Goal: Task Accomplishment & Management: Manage account settings

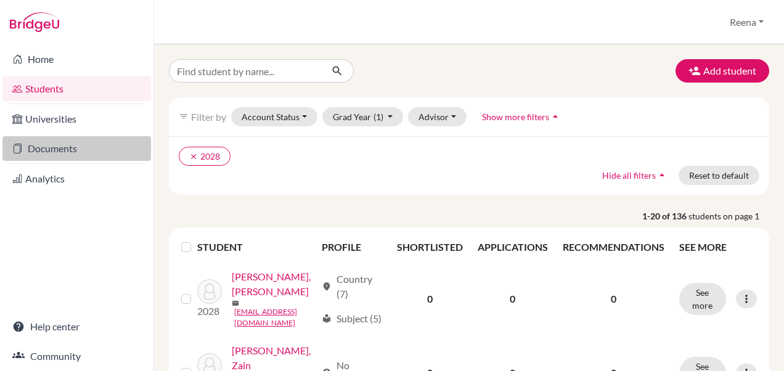
click at [56, 149] on link "Documents" at bounding box center [76, 148] width 149 height 25
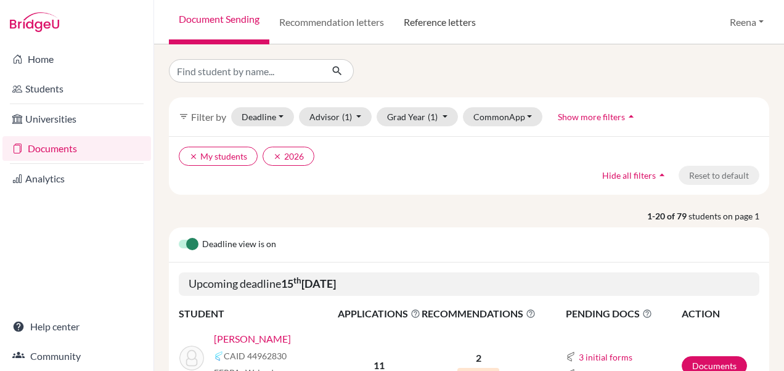
click at [444, 22] on link "Reference letters" at bounding box center [440, 22] width 92 height 44
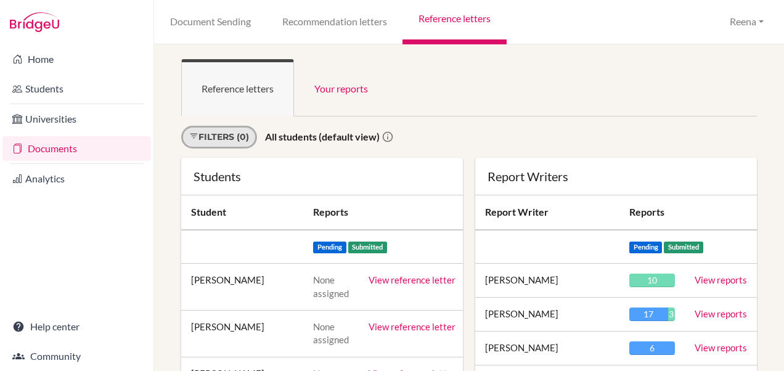
click at [242, 141] on link "Filters (0)" at bounding box center [219, 137] width 76 height 23
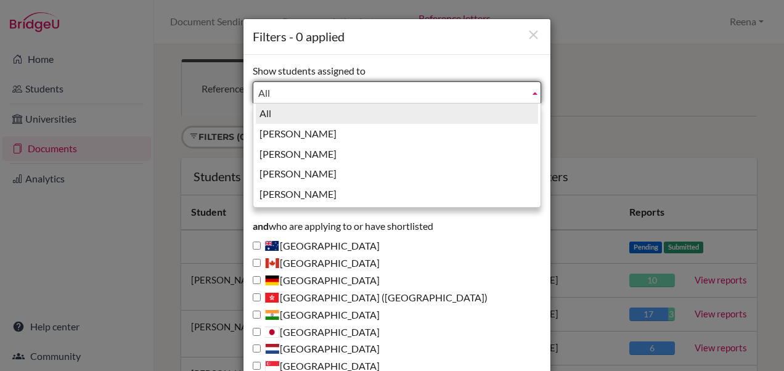
click at [281, 91] on span "All" at bounding box center [391, 93] width 266 height 22
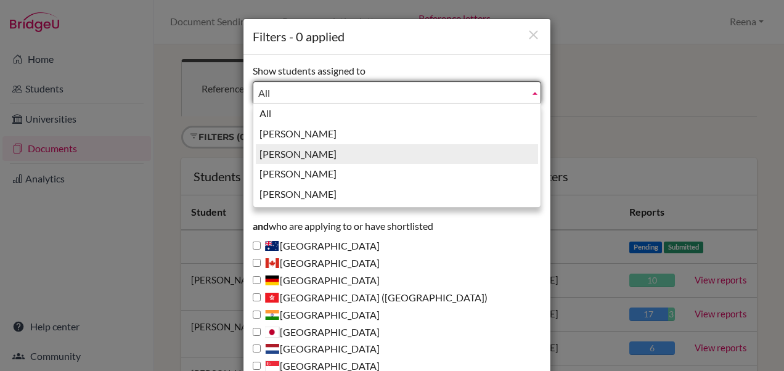
click at [310, 152] on li "Guglani, Reena" at bounding box center [397, 154] width 282 height 20
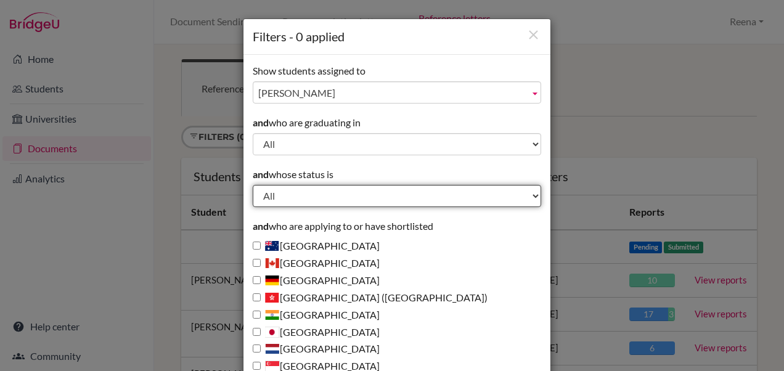
click at [268, 195] on select "All Behind schedule Inactive last week Inactive last month Inactive last 3 mont…" at bounding box center [397, 196] width 289 height 22
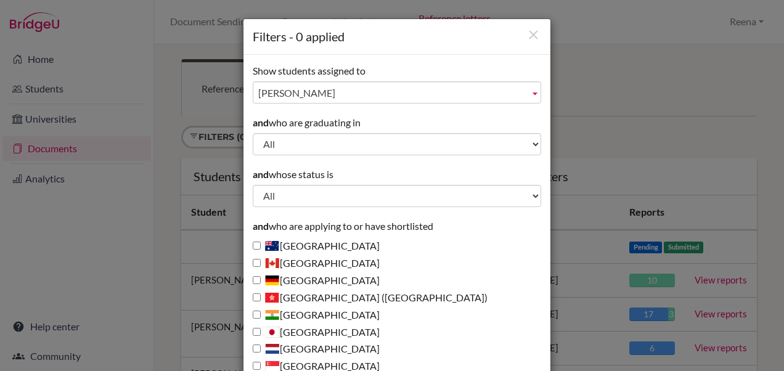
click at [649, 116] on div "Filters - 0 applied Show students assigned to All Ferrari, Abigail Guglani, Ree…" at bounding box center [392, 185] width 784 height 371
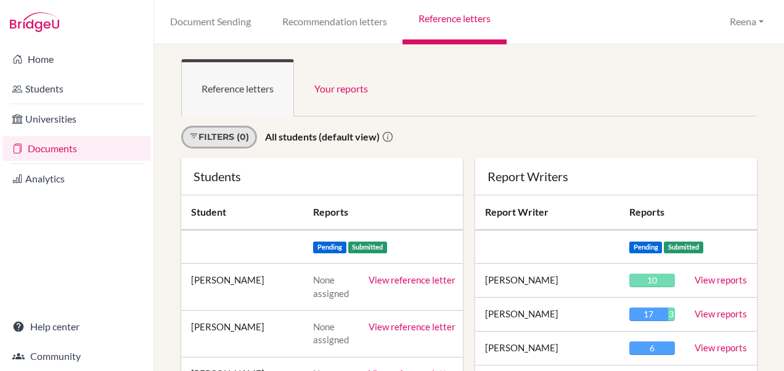
click at [243, 139] on link "Filters (0)" at bounding box center [219, 137] width 76 height 23
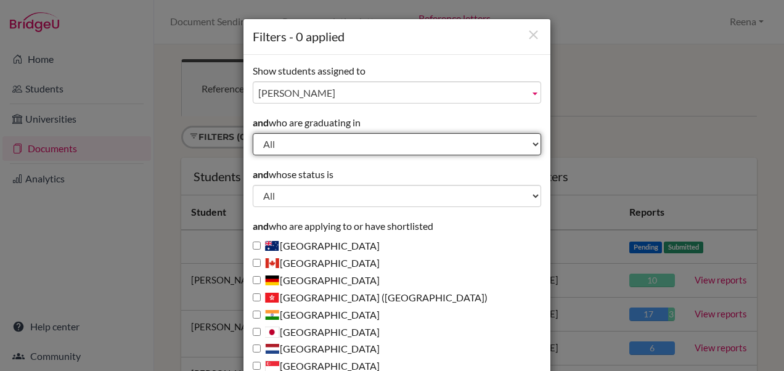
click at [270, 147] on select "All 2029 2028 2027 2026 2025 2024 2023 2022" at bounding box center [397, 144] width 289 height 22
select select "2026"
click at [253, 133] on select "All 2029 2028 2027 2026 2025 2024 2023 2022" at bounding box center [397, 144] width 289 height 22
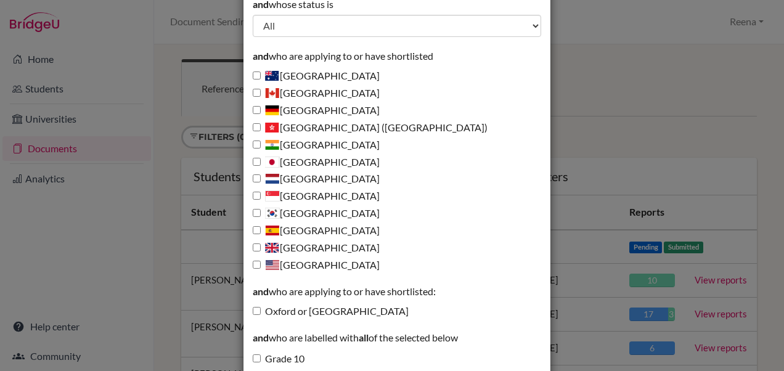
scroll to position [223, 0]
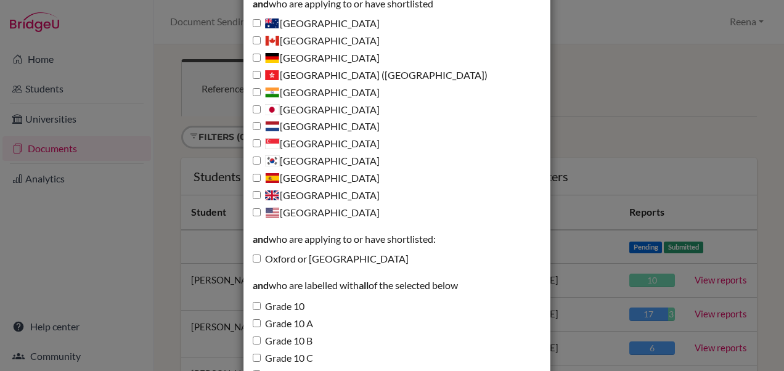
click at [282, 260] on label "Oxford or Cambridge" at bounding box center [331, 259] width 156 height 14
click at [261, 260] on input "Oxford or Cambridge" at bounding box center [257, 259] width 8 height 8
checkbox input "true"
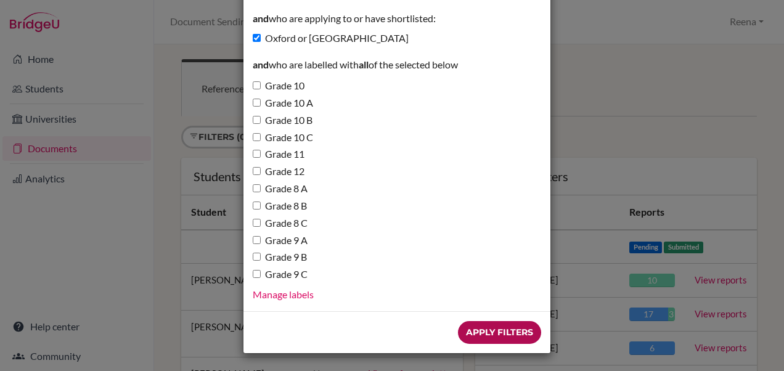
click at [467, 332] on input "Apply Filters" at bounding box center [499, 332] width 83 height 23
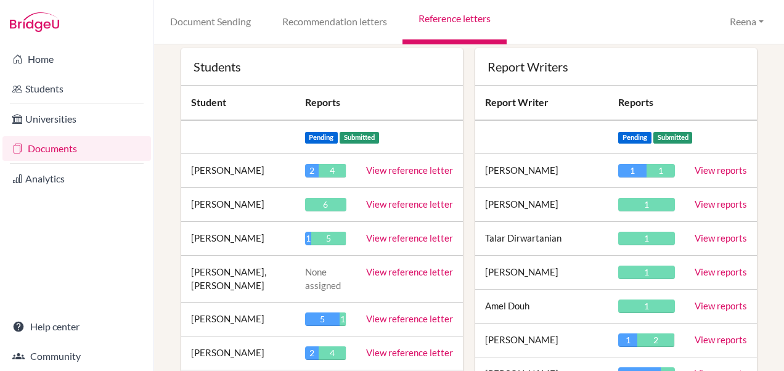
scroll to position [109, 0]
click at [396, 173] on link "View reference letter" at bounding box center [409, 170] width 87 height 11
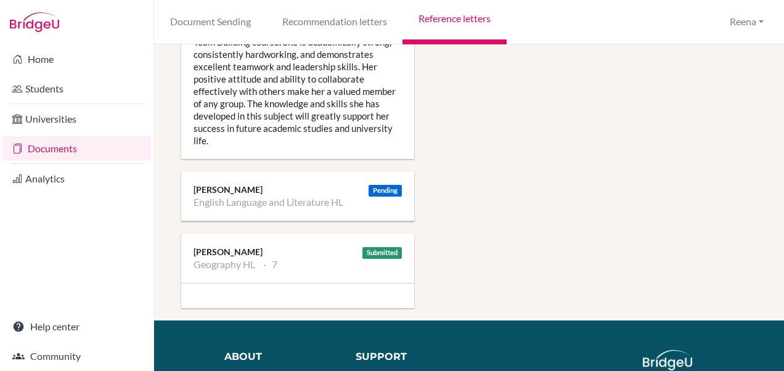
scroll to position [1379, 0]
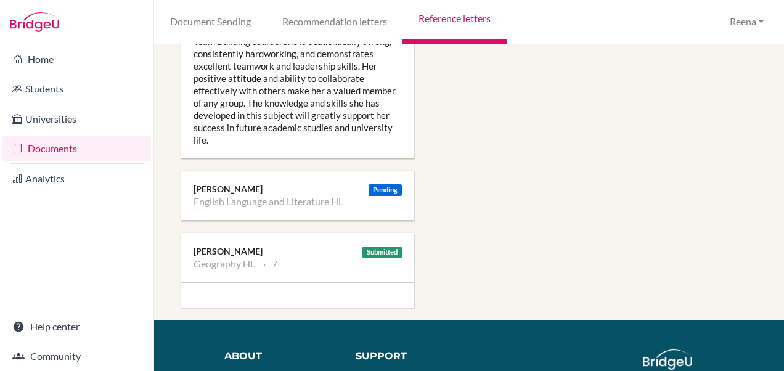
click at [237, 258] on li "Geography HL" at bounding box center [225, 264] width 62 height 12
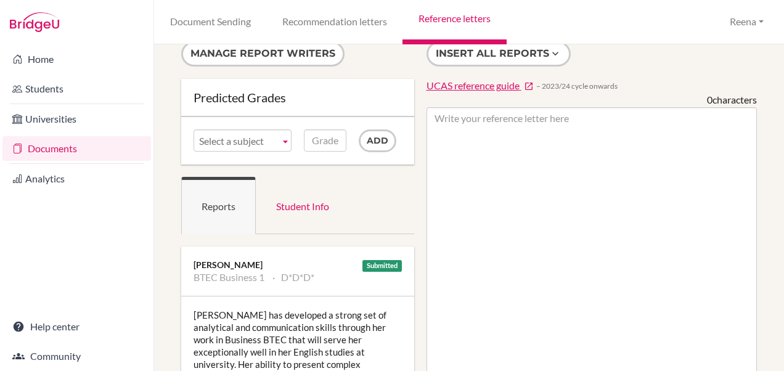
scroll to position [0, 0]
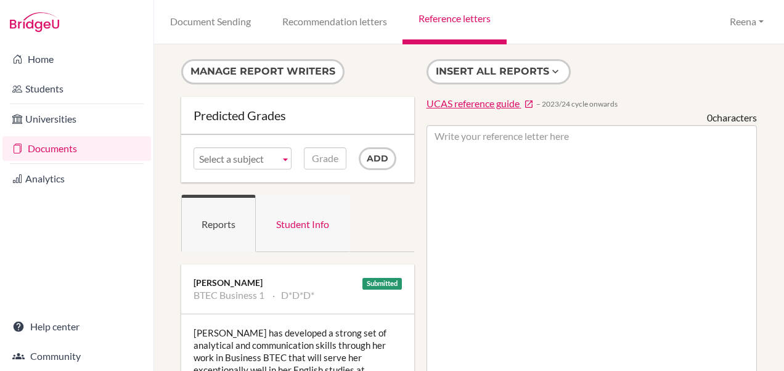
click at [308, 222] on link "Student Info" at bounding box center [303, 223] width 94 height 57
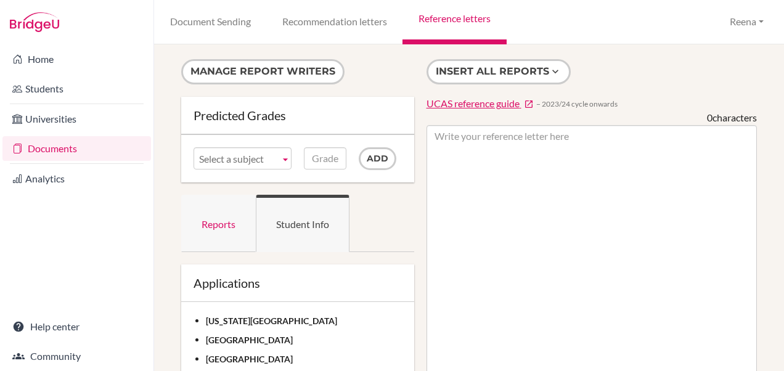
click at [223, 223] on link "Reports" at bounding box center [218, 223] width 75 height 57
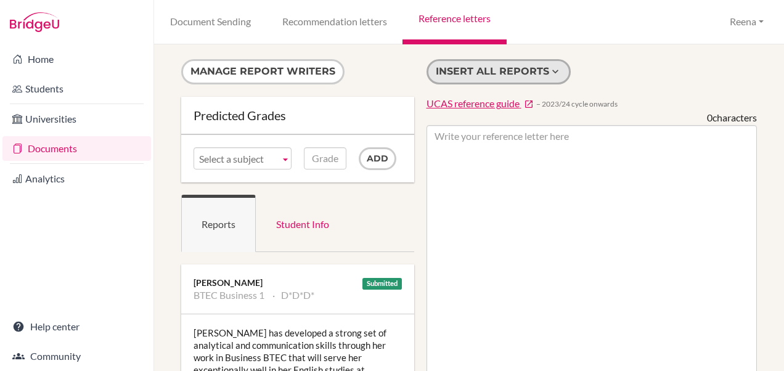
click at [467, 70] on button "Insert all reports" at bounding box center [499, 71] width 144 height 25
type textarea "Zahraa has developed a strong set of analytical and communication skills throug…"
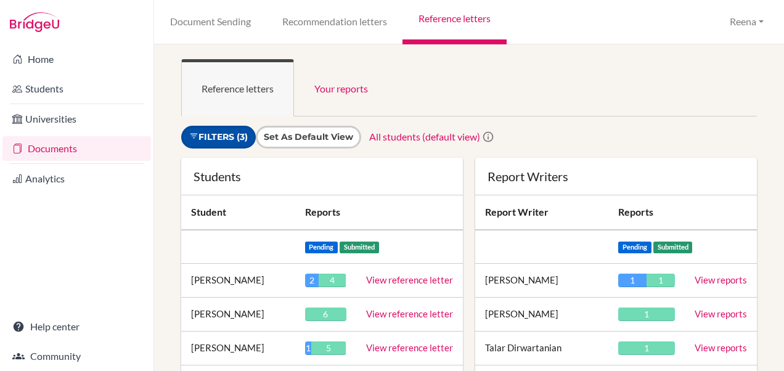
click at [234, 134] on link "Filters (3)" at bounding box center [218, 137] width 75 height 23
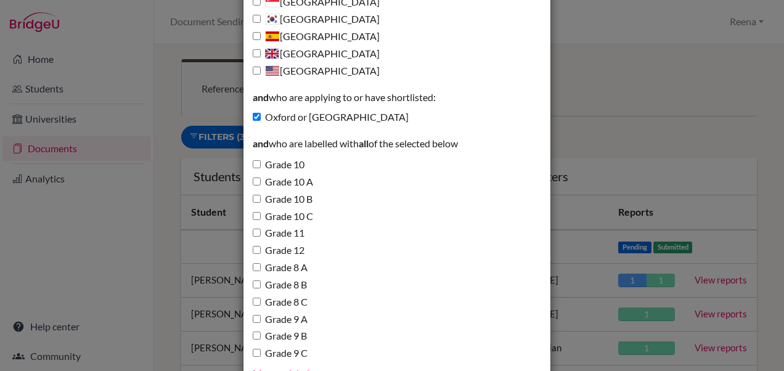
scroll to position [365, 0]
click at [255, 251] on input "Grade 12" at bounding box center [257, 249] width 8 height 8
checkbox input "true"
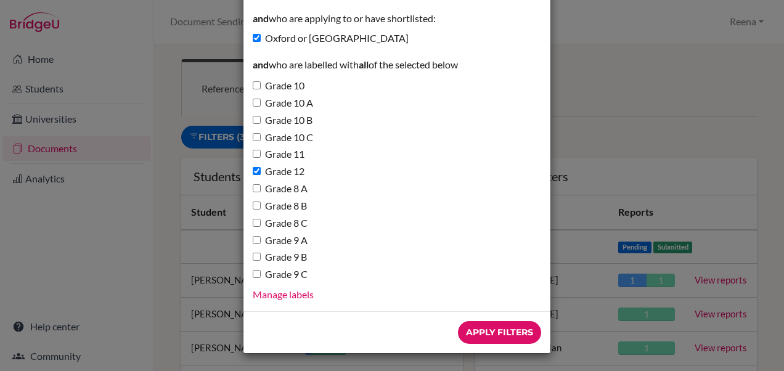
click at [290, 297] on link "Manage labels" at bounding box center [283, 295] width 61 height 12
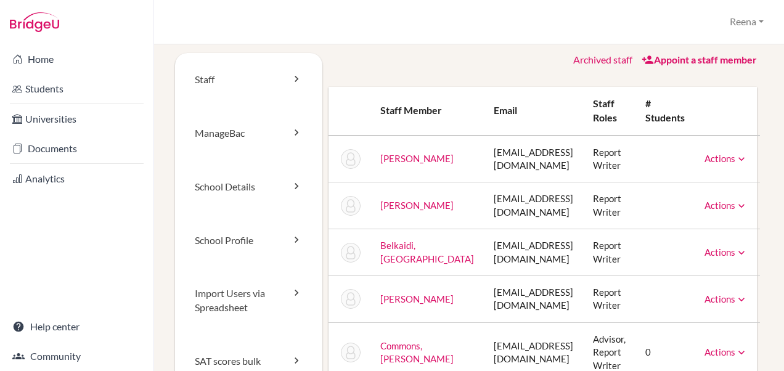
scroll to position [0, 1]
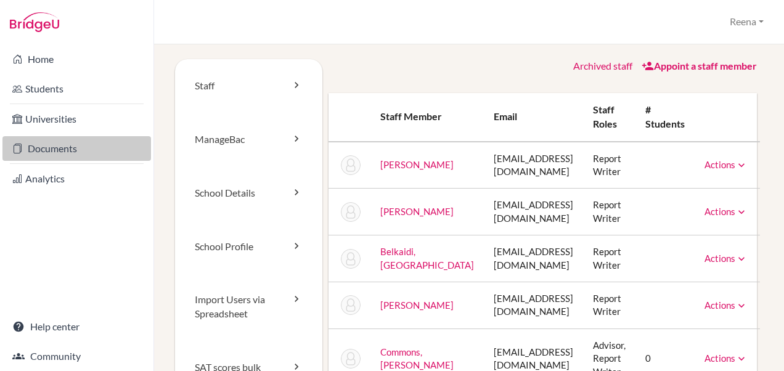
click at [76, 150] on link "Documents" at bounding box center [76, 148] width 149 height 25
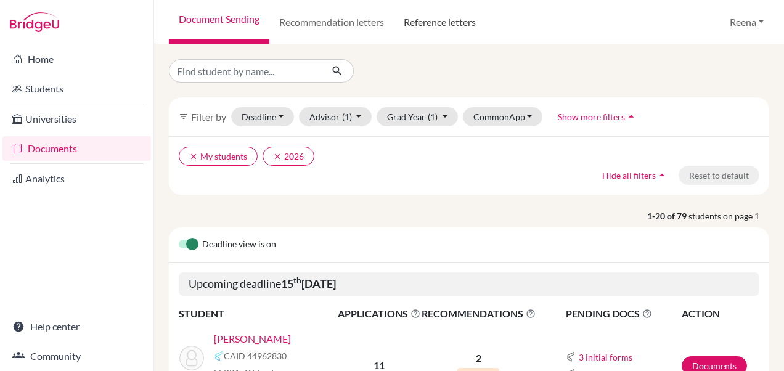
click at [461, 28] on link "Reference letters" at bounding box center [440, 22] width 92 height 44
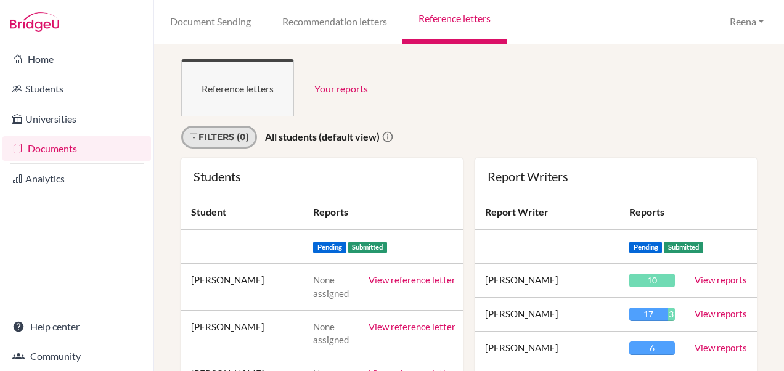
click at [252, 137] on link "Filters (0)" at bounding box center [219, 137] width 76 height 23
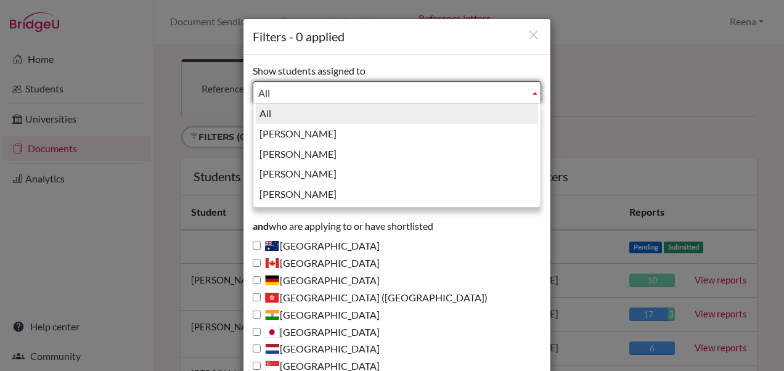
click at [524, 94] on link "All" at bounding box center [397, 92] width 289 height 22
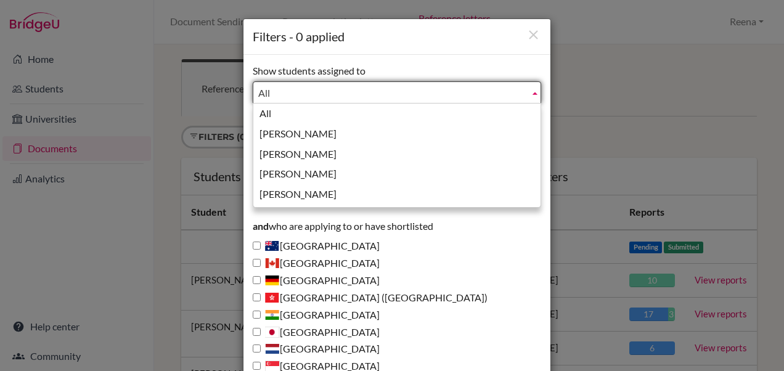
click at [590, 99] on div "Filters - 0 applied Show students assigned to All Ferrari, Abigail Guglani, Ree…" at bounding box center [392, 185] width 784 height 371
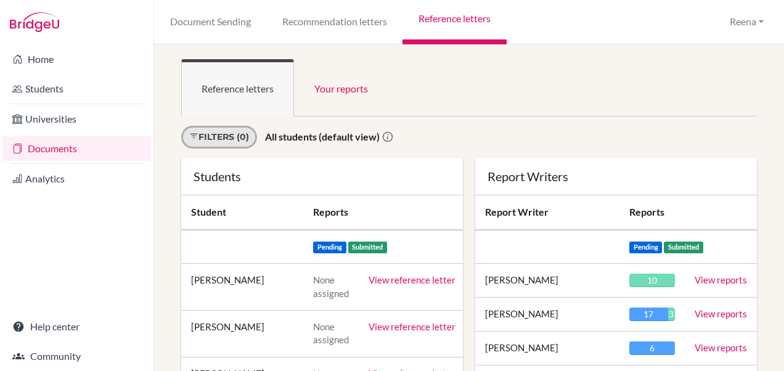
click at [235, 136] on link "Filters (0)" at bounding box center [219, 137] width 76 height 23
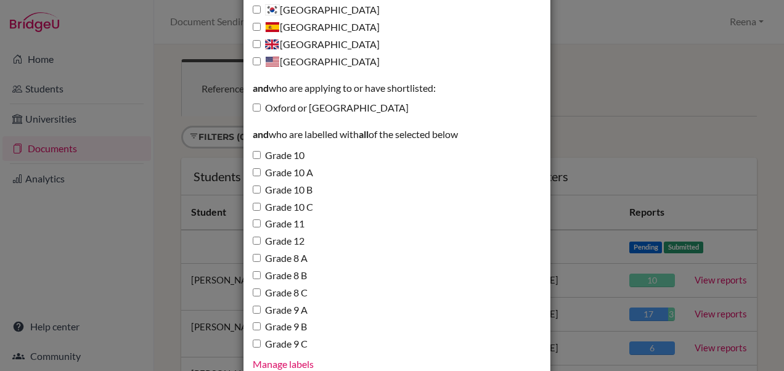
scroll to position [424, 0]
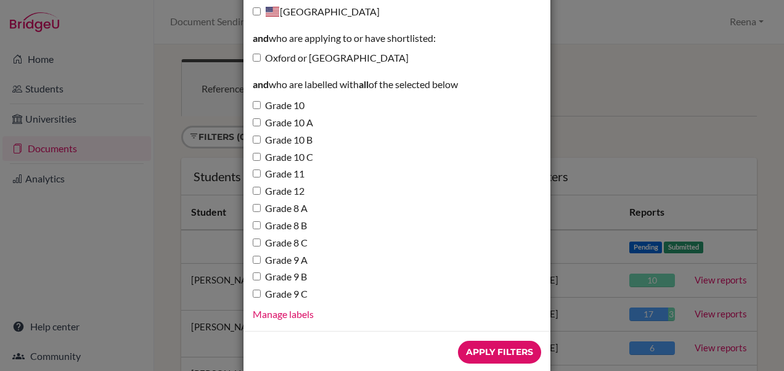
click at [275, 192] on label "Grade 12" at bounding box center [279, 191] width 52 height 14
click at [261, 192] on input "Grade 12" at bounding box center [257, 191] width 8 height 8
checkbox input "true"
click at [498, 349] on input "Apply Filters" at bounding box center [499, 352] width 83 height 23
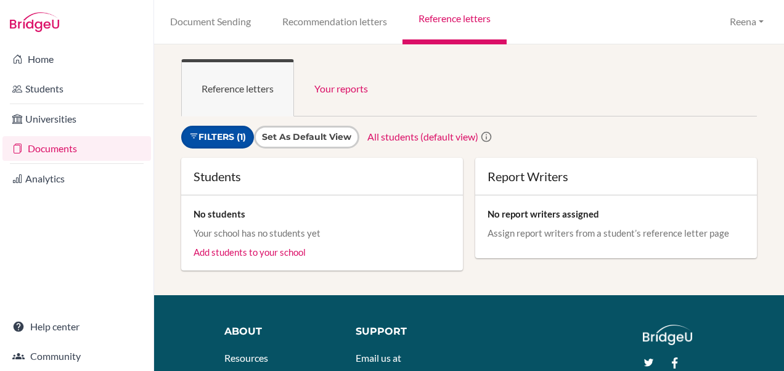
click at [241, 138] on link "Filters (1)" at bounding box center [217, 137] width 73 height 23
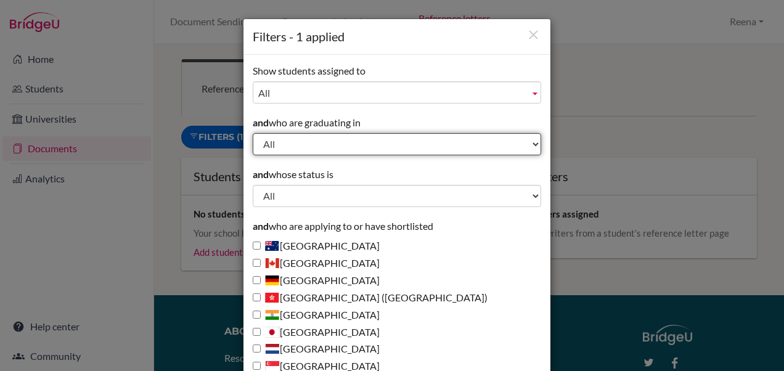
click at [319, 140] on select "All 2029 2028 2027 2026 2025 2024 2023 2022" at bounding box center [397, 144] width 289 height 22
select select "2026"
click at [253, 133] on select "All 2029 2028 2027 2026 2025 2024 2023 2022" at bounding box center [397, 144] width 289 height 22
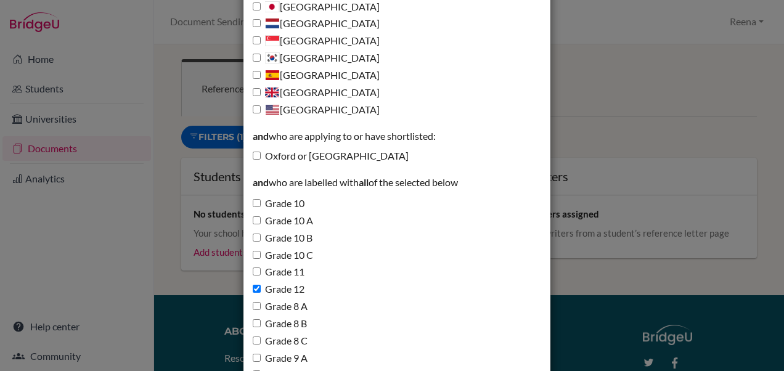
scroll to position [443, 0]
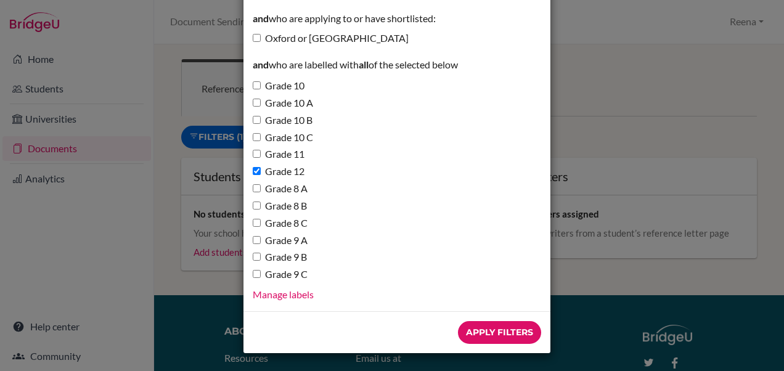
click at [292, 173] on label "Grade 12" at bounding box center [279, 172] width 52 height 14
click at [261, 173] on input "Grade 12" at bounding box center [257, 171] width 8 height 8
checkbox input "false"
click at [471, 324] on input "Apply Filters" at bounding box center [499, 332] width 83 height 23
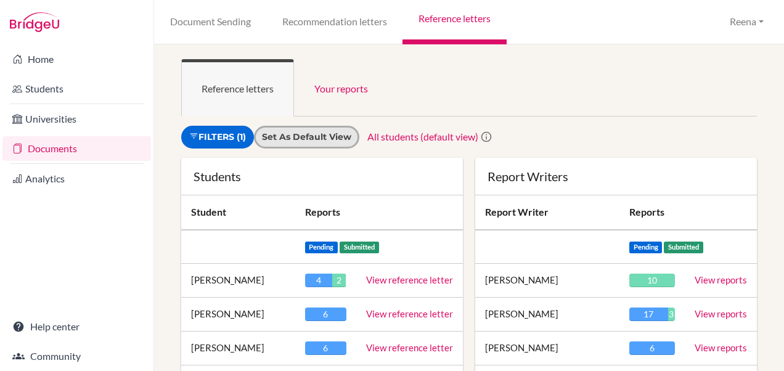
click at [329, 138] on input "Set as default view" at bounding box center [306, 137] width 89 height 13
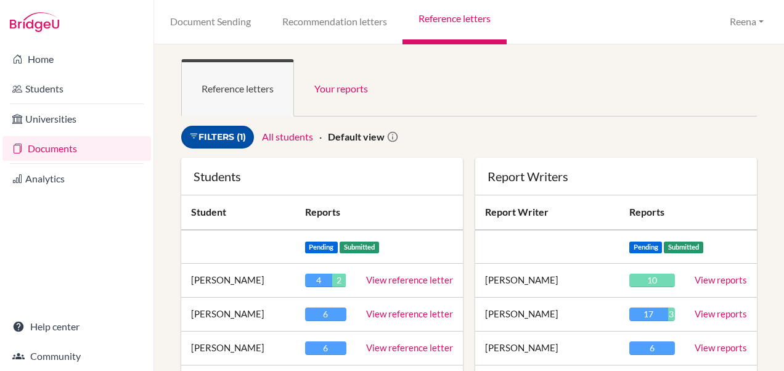
click at [237, 137] on link "Filters (1)" at bounding box center [217, 137] width 73 height 23
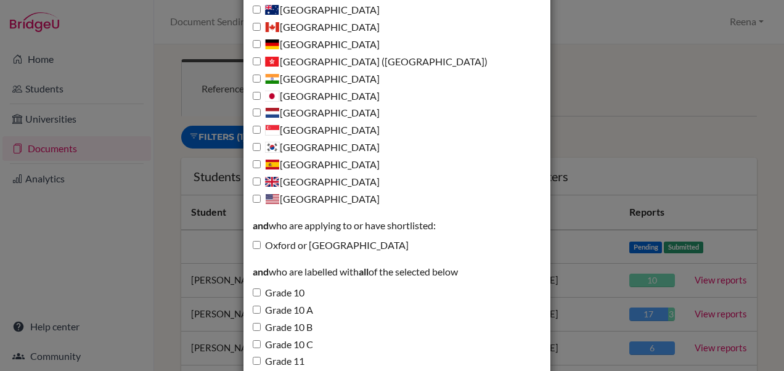
scroll to position [261, 0]
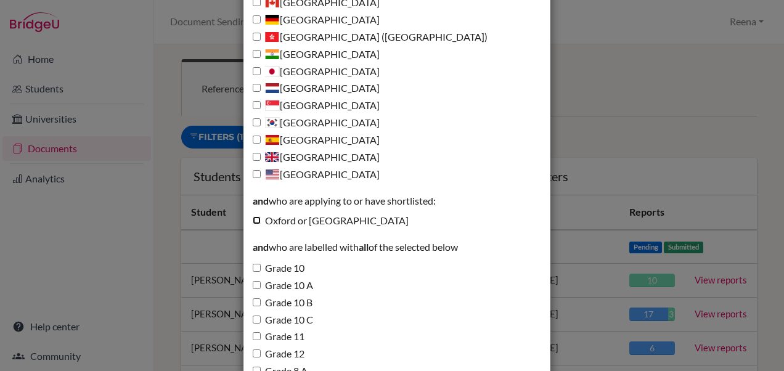
click at [254, 223] on input "Oxford or [GEOGRAPHIC_DATA]" at bounding box center [257, 220] width 8 height 8
checkbox input "true"
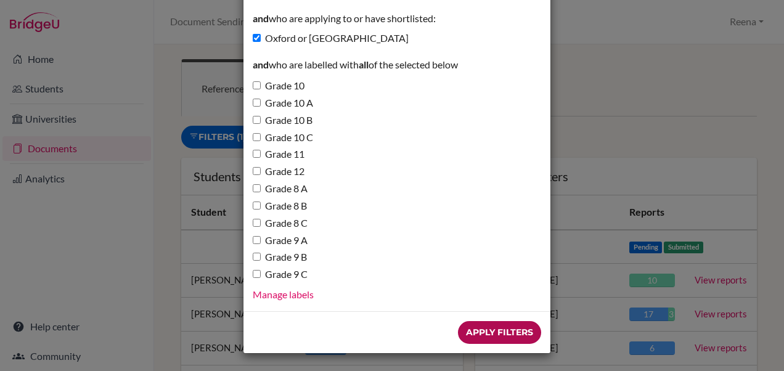
click at [482, 337] on input "Apply Filters" at bounding box center [499, 332] width 83 height 23
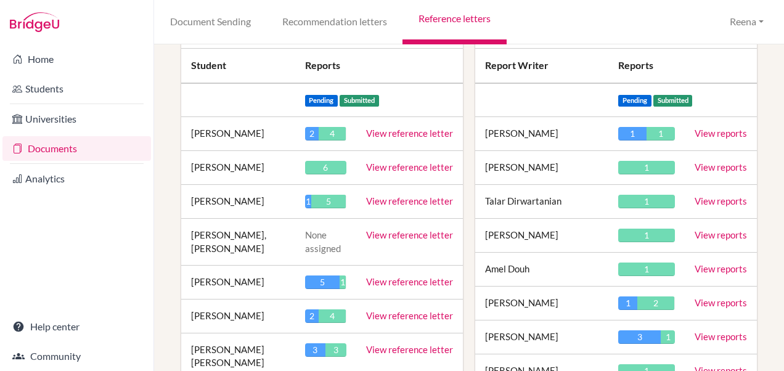
scroll to position [146, 0]
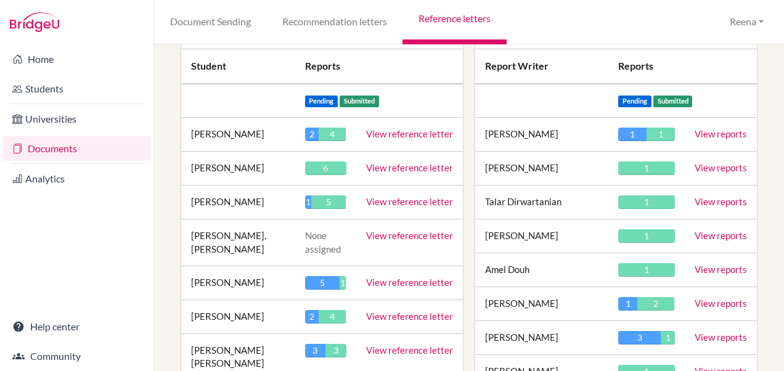
drag, startPoint x: 351, startPoint y: 292, endPoint x: 204, endPoint y: 97, distance: 244.5
click at [204, 97] on td at bounding box center [238, 101] width 114 height 34
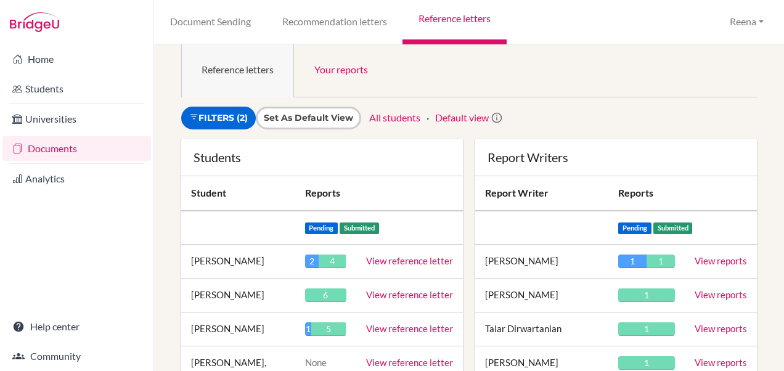
scroll to position [0, 0]
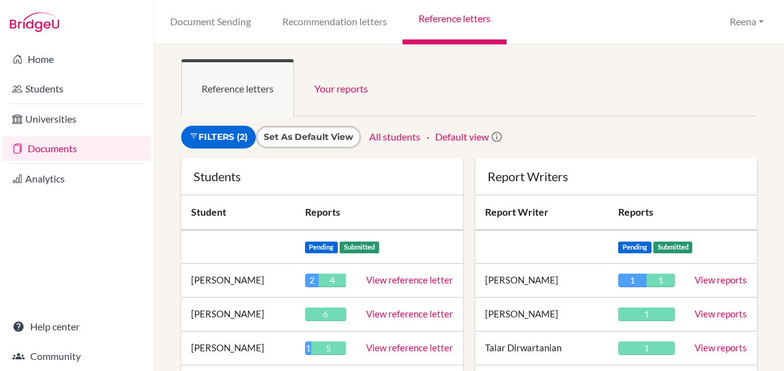
click at [395, 281] on link "View reference letter" at bounding box center [409, 279] width 87 height 11
click at [398, 315] on link "View reference letter" at bounding box center [409, 313] width 87 height 11
click at [376, 349] on link "View reference letter" at bounding box center [409, 347] width 87 height 11
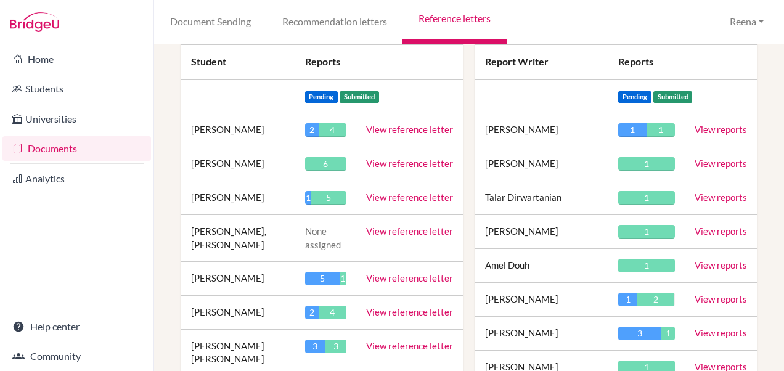
scroll to position [151, 0]
click at [398, 310] on link "View reference letter" at bounding box center [409, 311] width 87 height 11
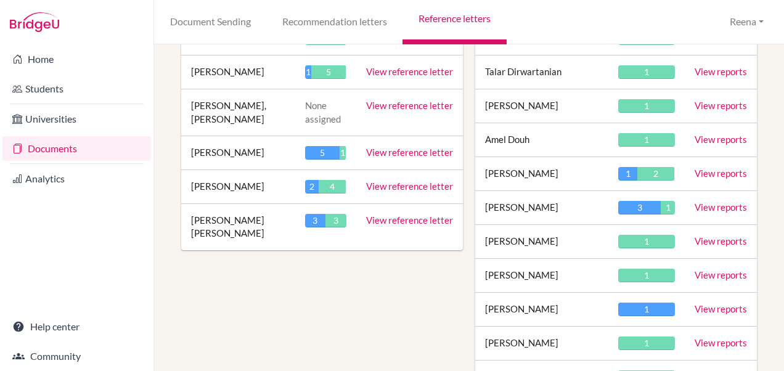
scroll to position [279, 0]
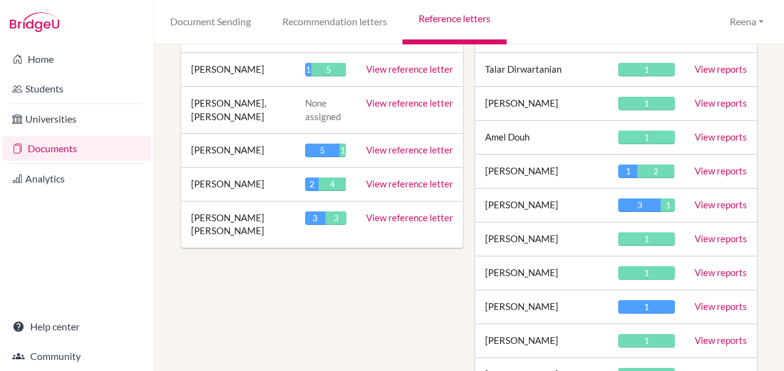
click at [390, 220] on link "View reference letter" at bounding box center [409, 217] width 87 height 11
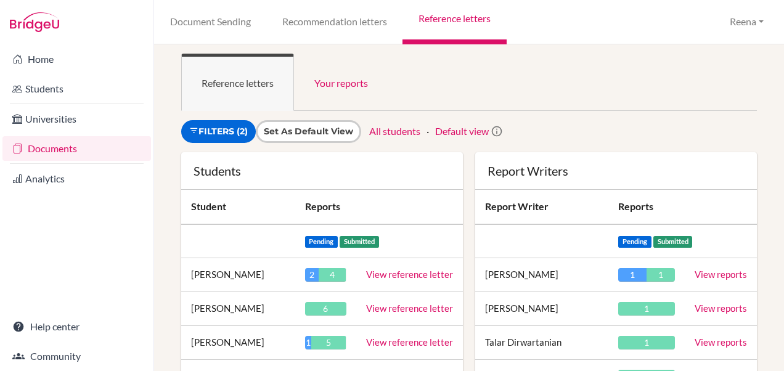
scroll to position [2, 0]
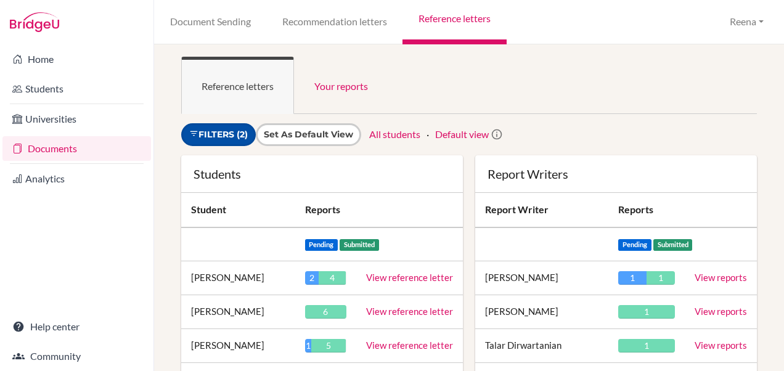
click at [238, 136] on link "Filters (2)" at bounding box center [218, 134] width 75 height 23
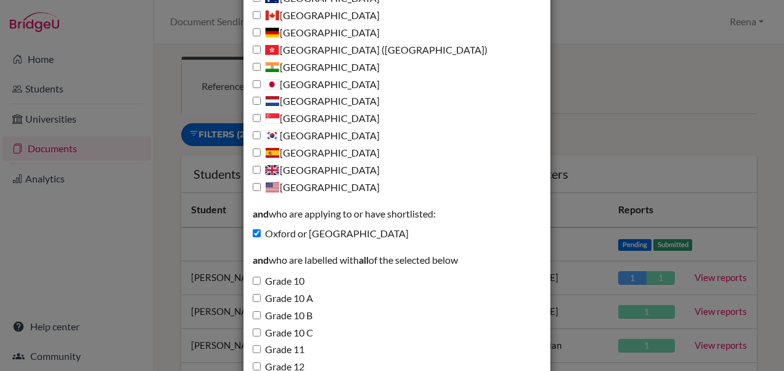
scroll to position [249, 0]
click at [253, 234] on input "Oxford or Cambridge" at bounding box center [257, 233] width 8 height 8
checkbox input "false"
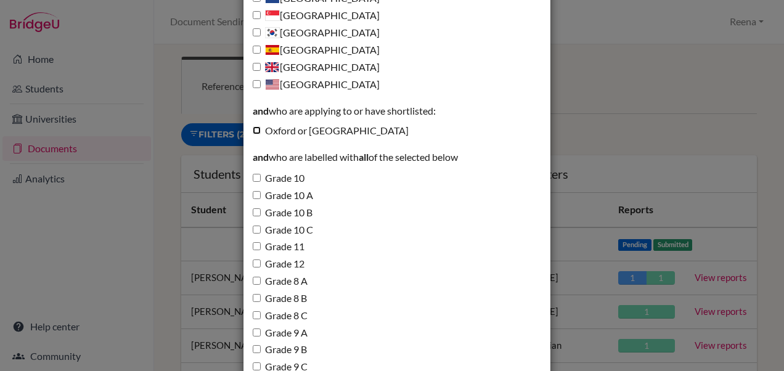
scroll to position [443, 0]
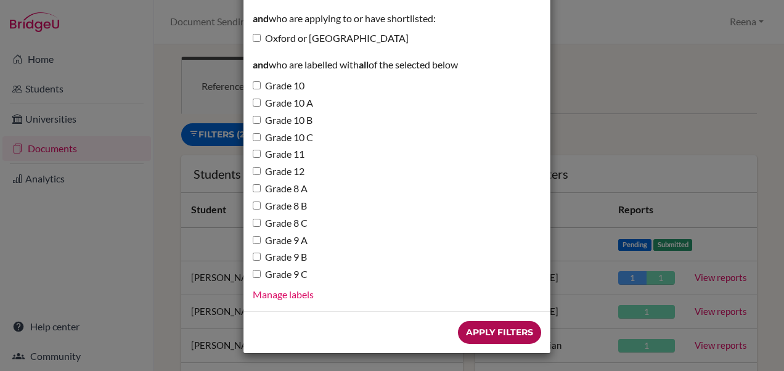
click at [483, 331] on input "Apply Filters" at bounding box center [499, 332] width 83 height 23
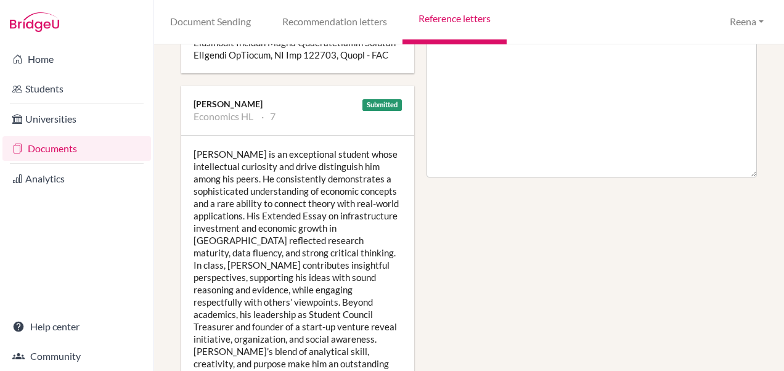
scroll to position [653, 0]
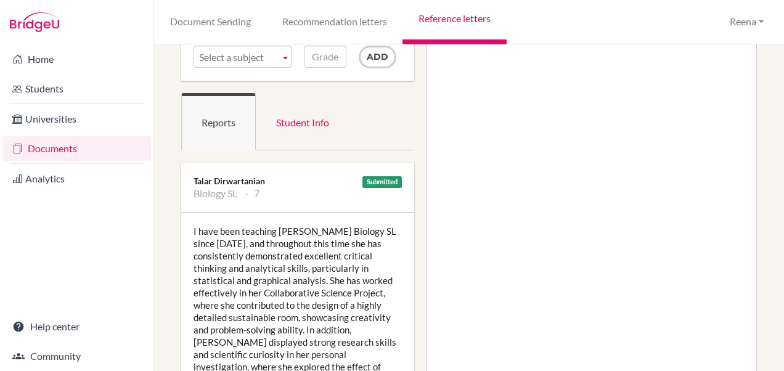
scroll to position [35, 0]
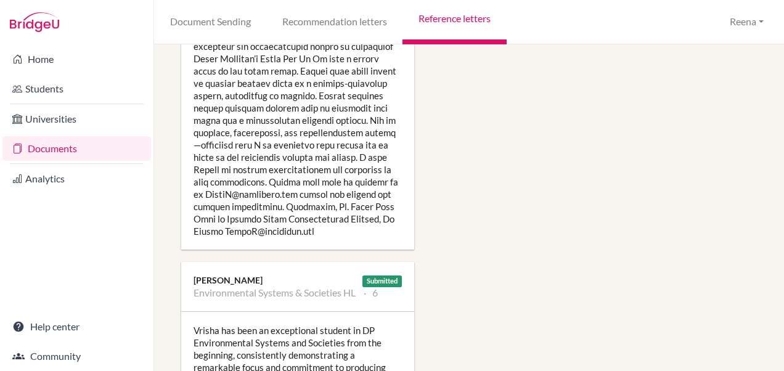
scroll to position [1217, 0]
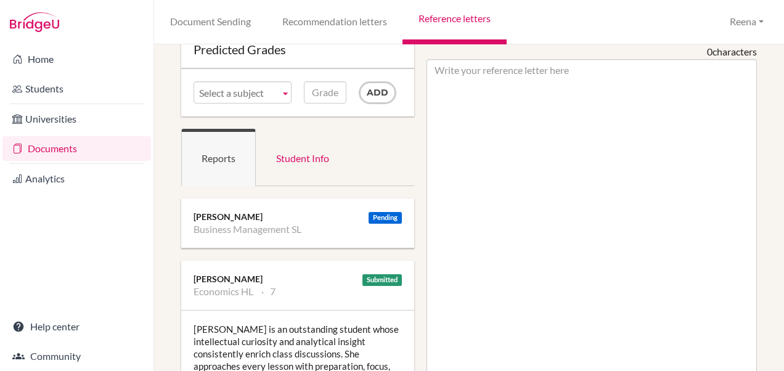
scroll to position [0, 0]
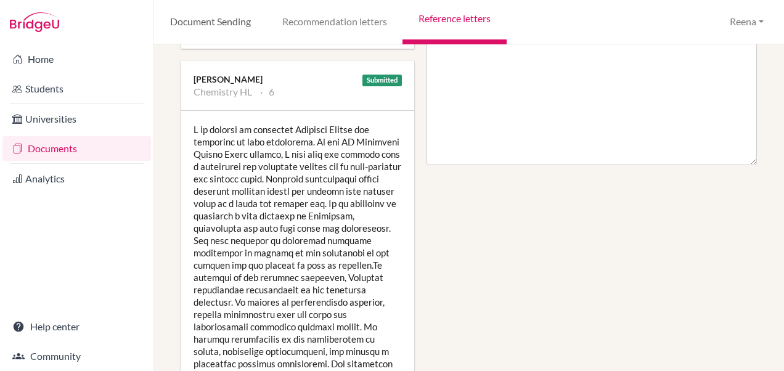
scroll to position [670, 0]
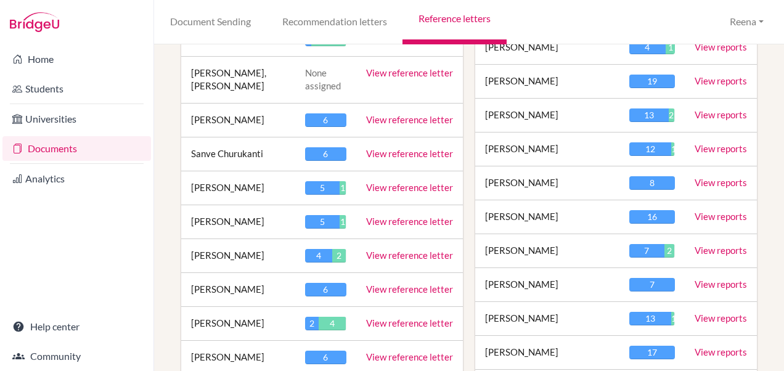
scroll to position [720, 0]
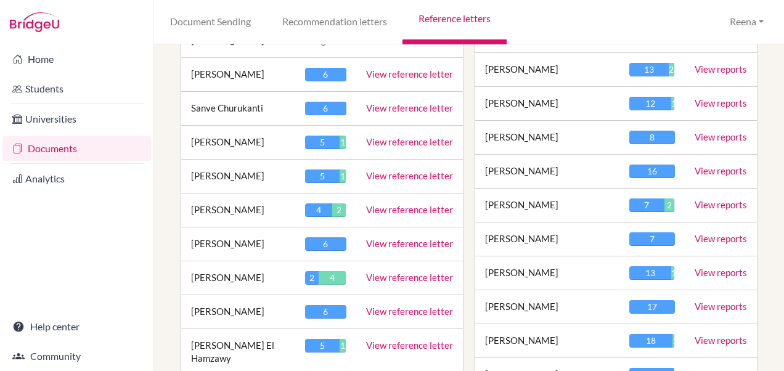
click at [385, 272] on link "View reference letter" at bounding box center [409, 277] width 87 height 11
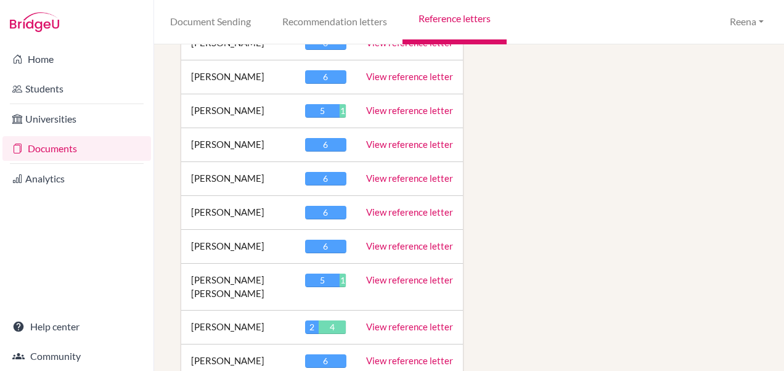
scroll to position [1591, 0]
click at [380, 321] on link "View reference letter" at bounding box center [409, 326] width 87 height 11
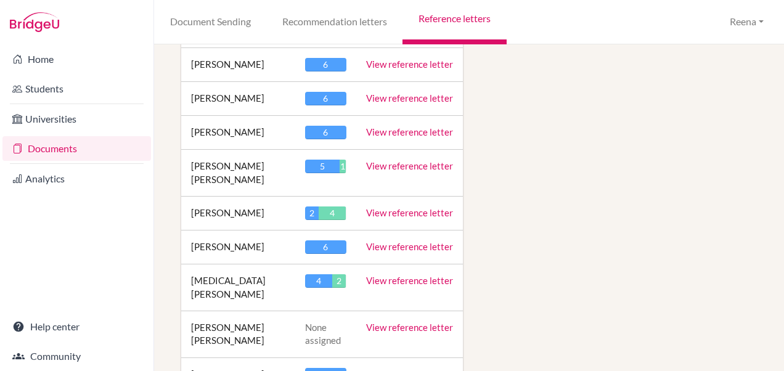
scroll to position [1705, 0]
click at [286, 357] on td "Dev Methwani" at bounding box center [238, 374] width 114 height 34
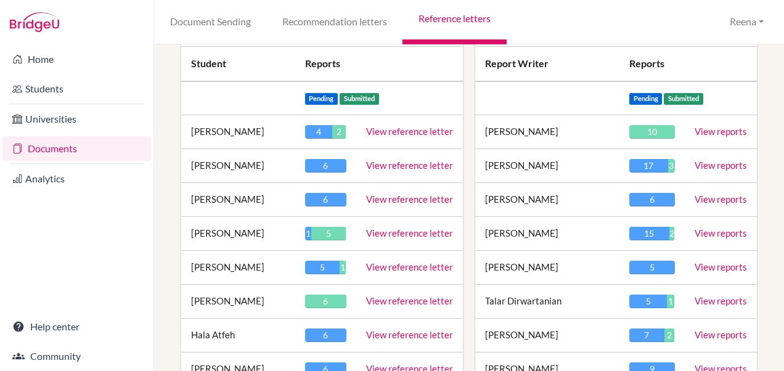
scroll to position [200, 0]
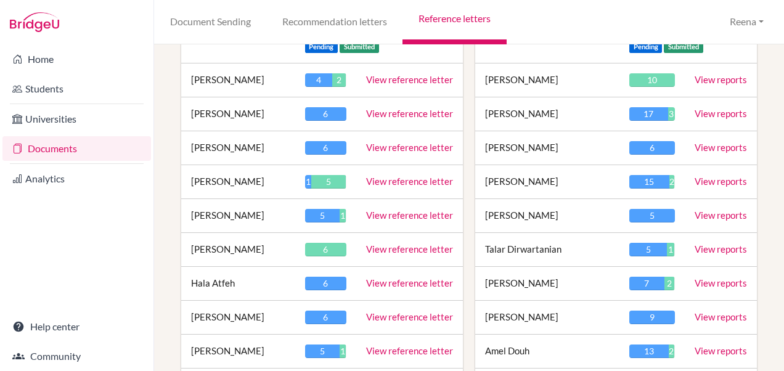
click at [387, 247] on link "View reference letter" at bounding box center [409, 249] width 87 height 11
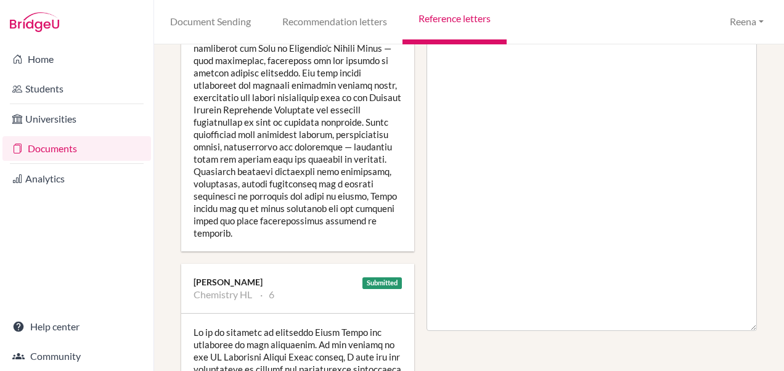
scroll to position [534, 0]
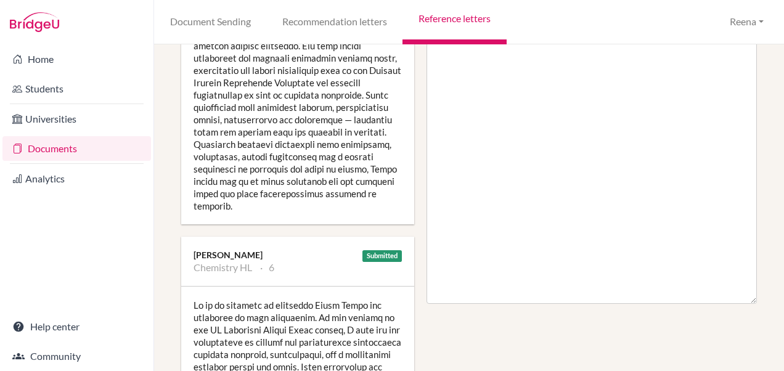
click at [337, 243] on div "Submitted [PERSON_NAME] Chemistry HL 6" at bounding box center [297, 261] width 233 height 49
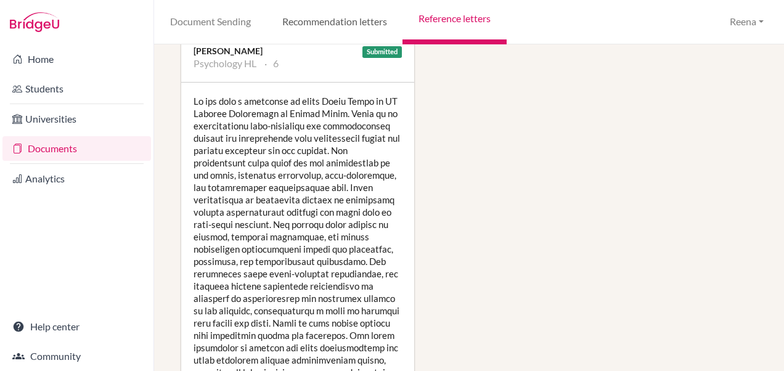
scroll to position [1547, 0]
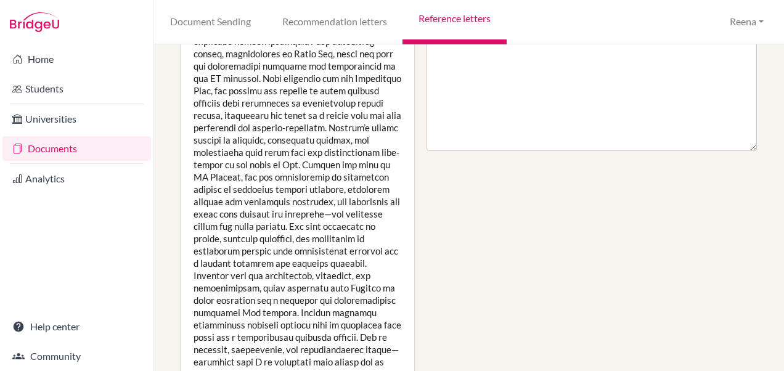
scroll to position [686, 0]
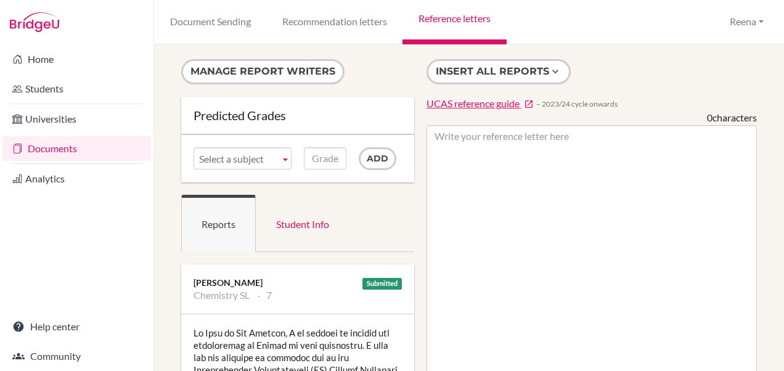
scroll to position [23, 0]
